Goal: Check status: Check status

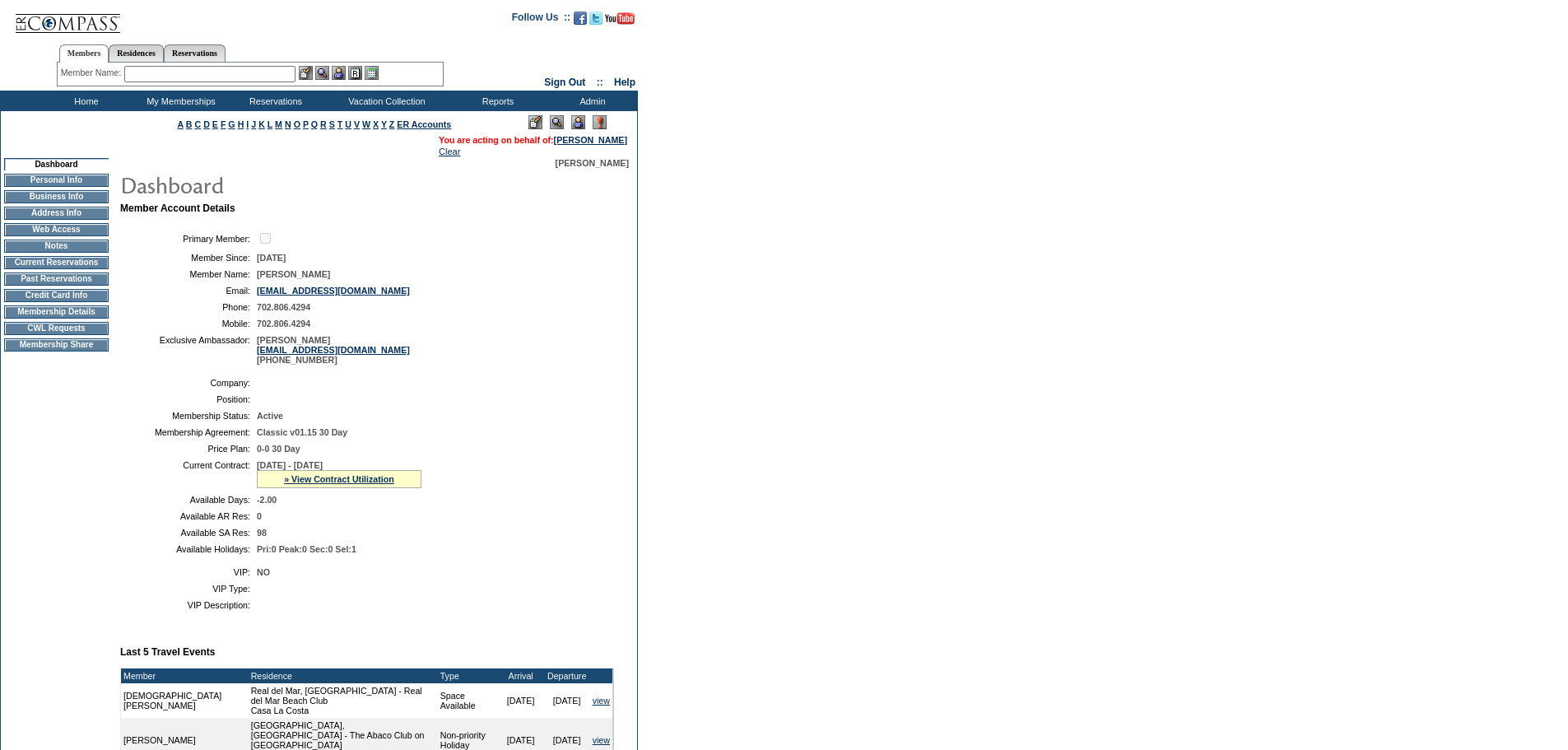
scroll to position [245, 0]
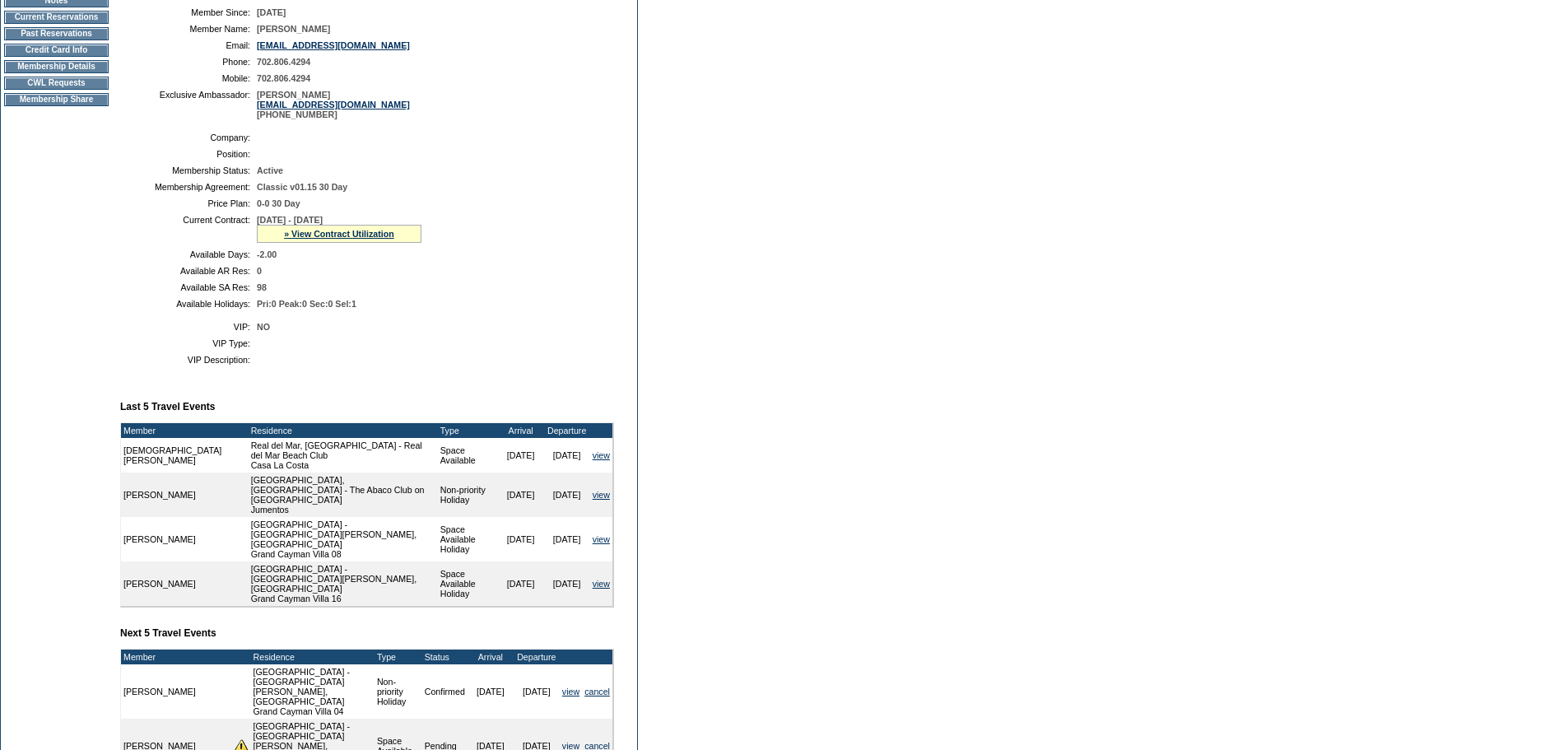
click at [368, 242] on div "» View Contract Utilization" at bounding box center [339, 234] width 164 height 18
click at [368, 239] on link "» View Contract Utilization" at bounding box center [339, 233] width 110 height 10
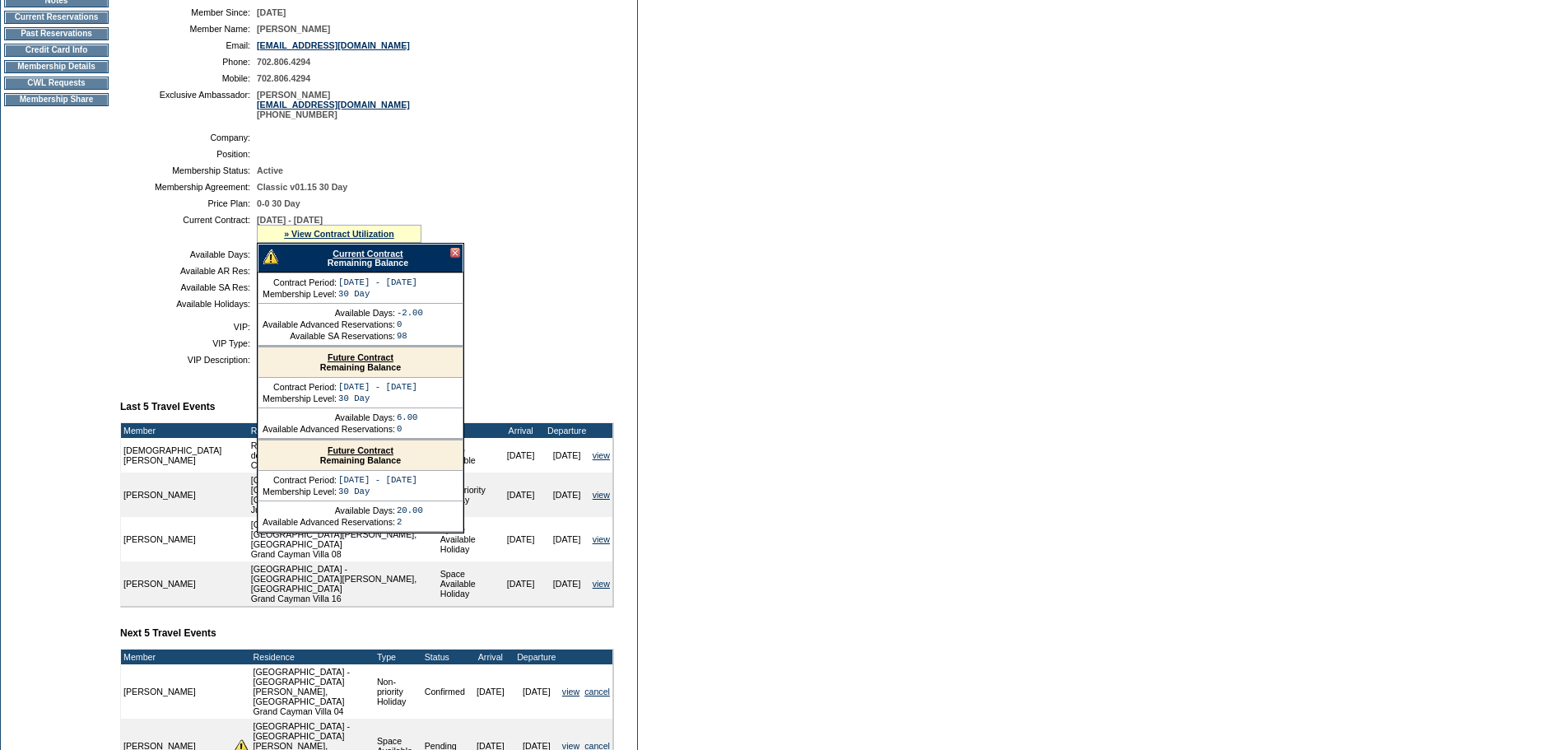
click at [391, 258] on link "Current Contract" at bounding box center [368, 253] width 70 height 10
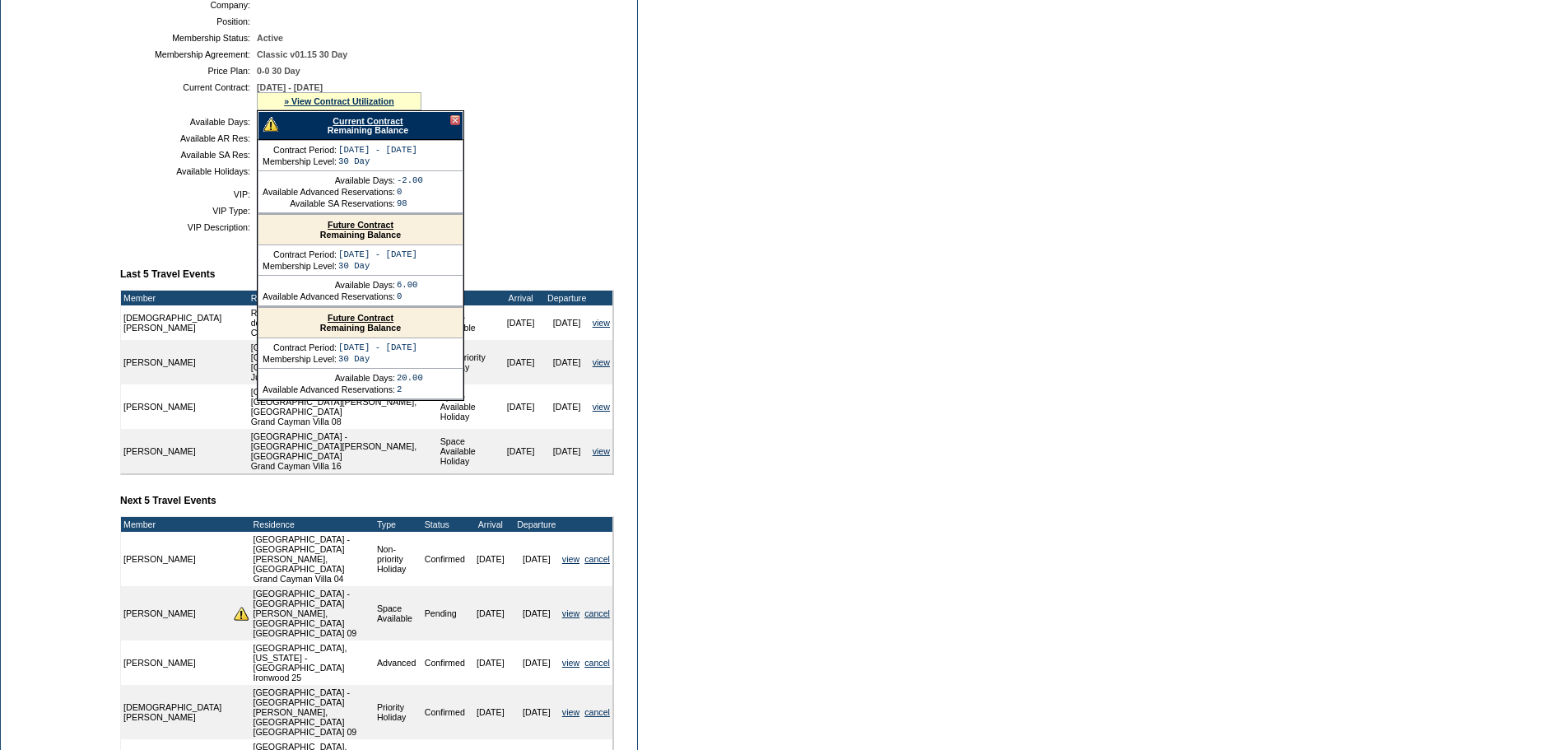
scroll to position [410, 0]
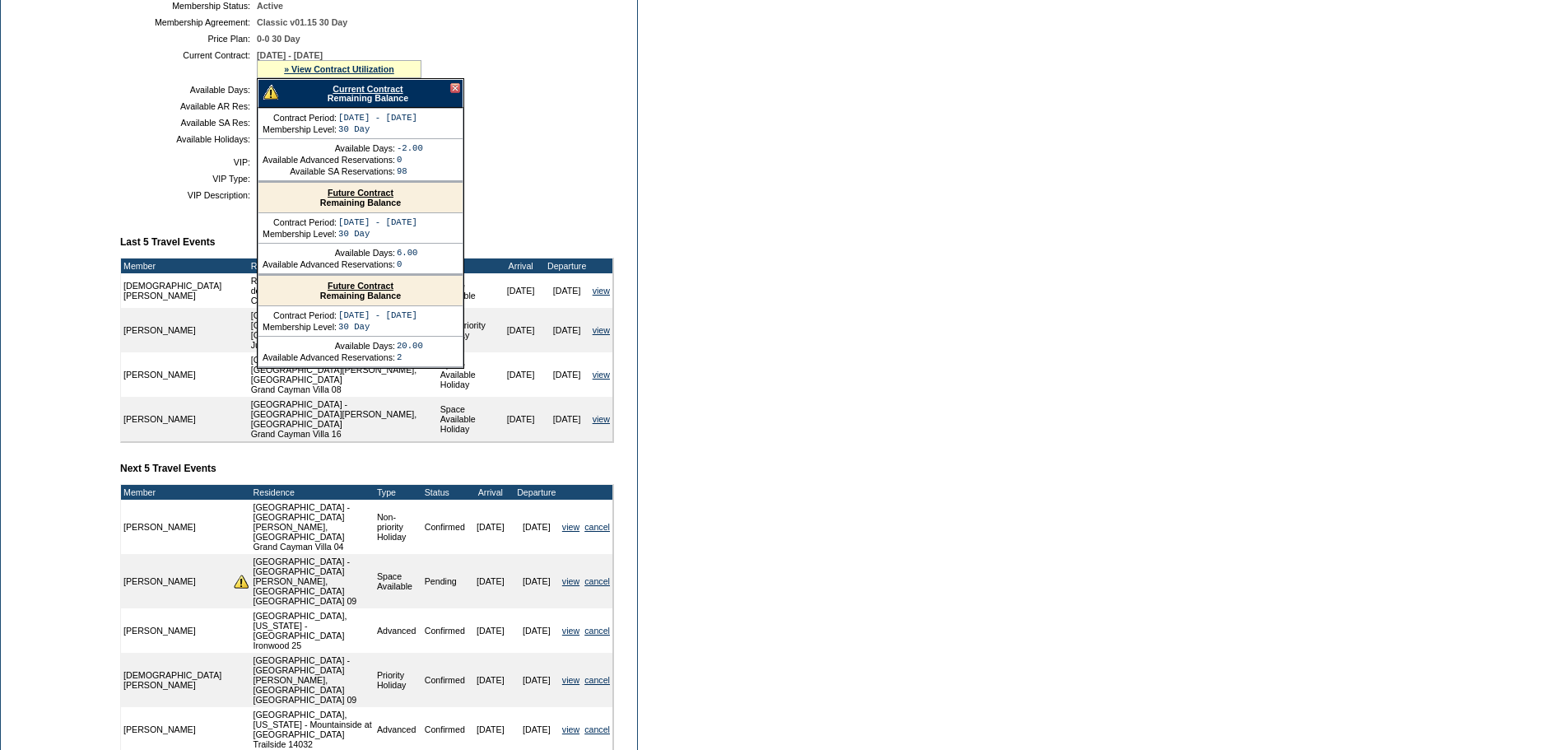
click at [454, 93] on div at bounding box center [454, 88] width 10 height 10
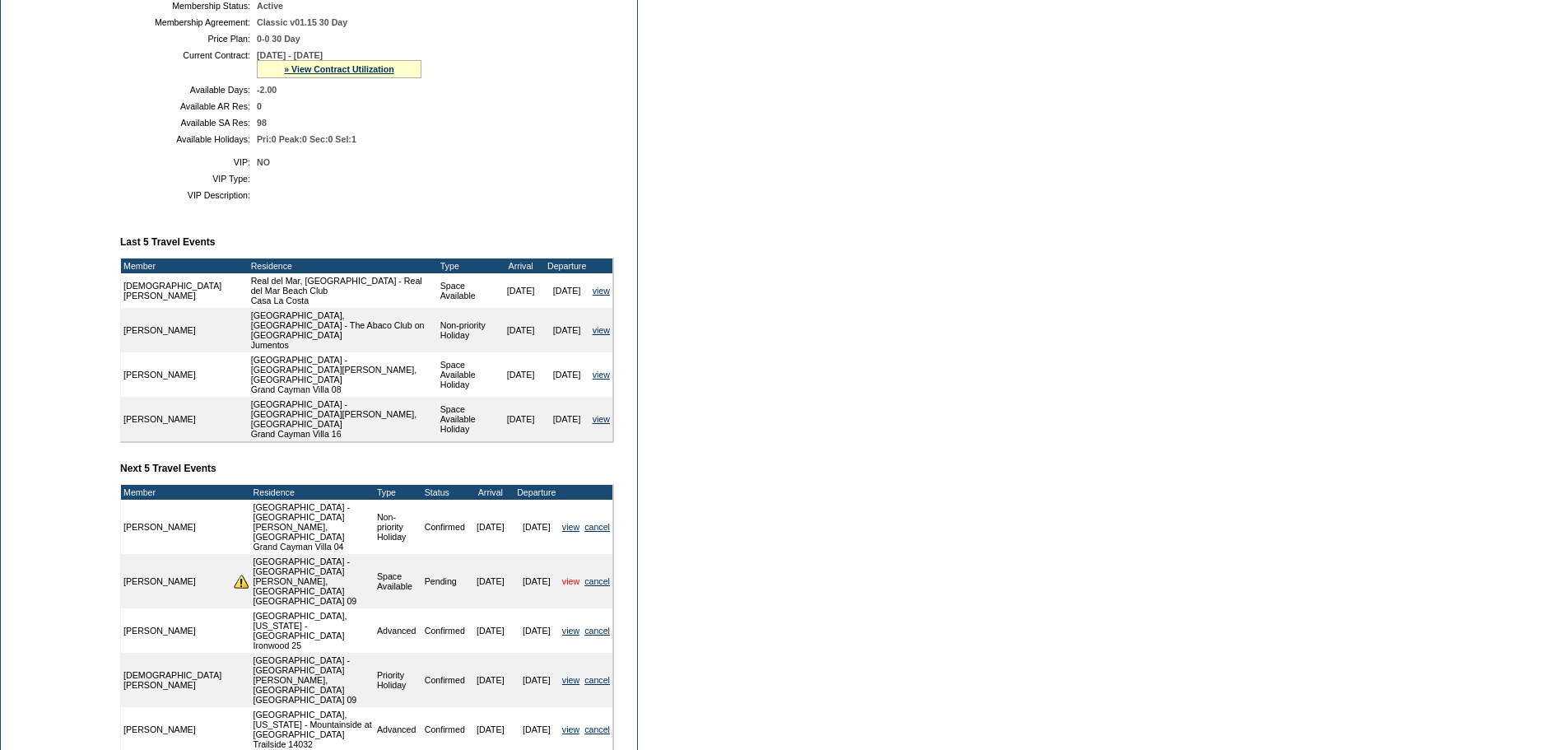
click at [575, 576] on link "view" at bounding box center [570, 580] width 18 height 10
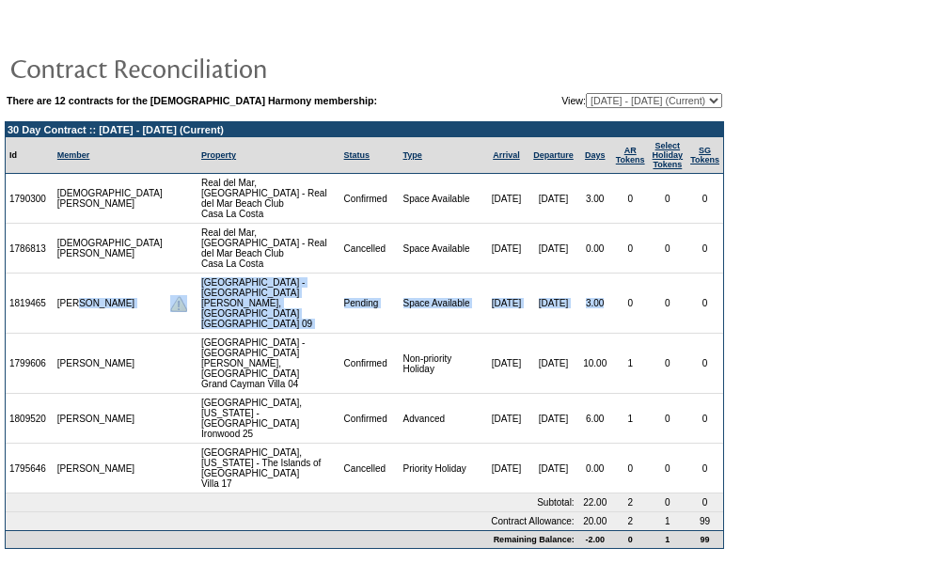
drag, startPoint x: 595, startPoint y: 293, endPoint x: 87, endPoint y: 293, distance: 508.8
click at [87, 293] on tr "1819465 [PERSON_NAME] [GEOGRAPHIC_DATA] - [GEOGRAPHIC_DATA][PERSON_NAME], [GEOG…" at bounding box center [365, 304] width 718 height 60
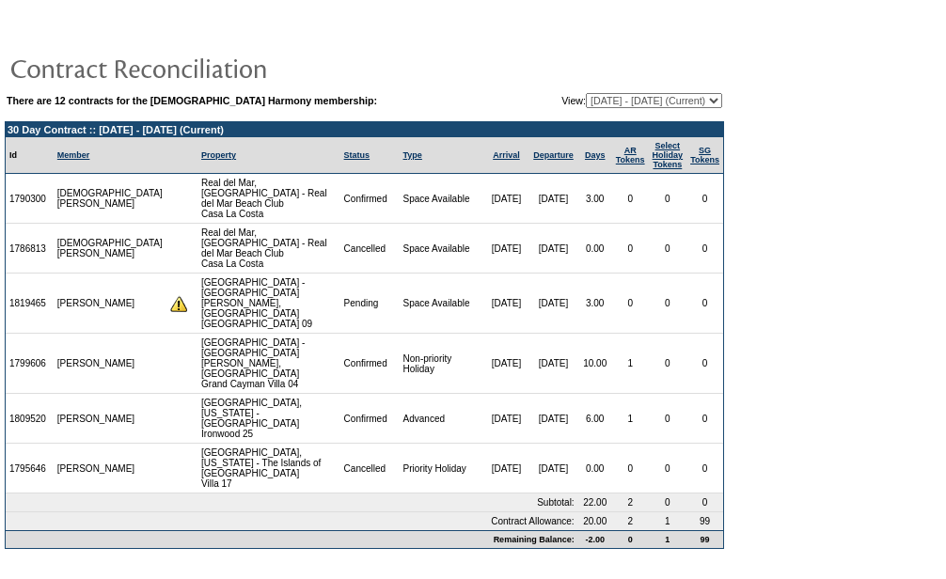
click at [68, 293] on td "[PERSON_NAME]" at bounding box center [110, 304] width 113 height 60
